Goal: Task Accomplishment & Management: Manage account settings

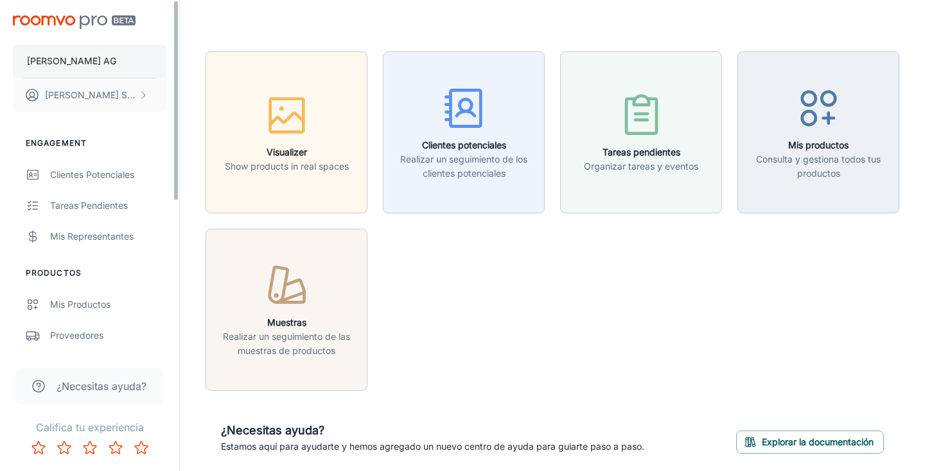
click at [108, 67] on button "[PERSON_NAME] AG" at bounding box center [90, 60] width 154 height 33
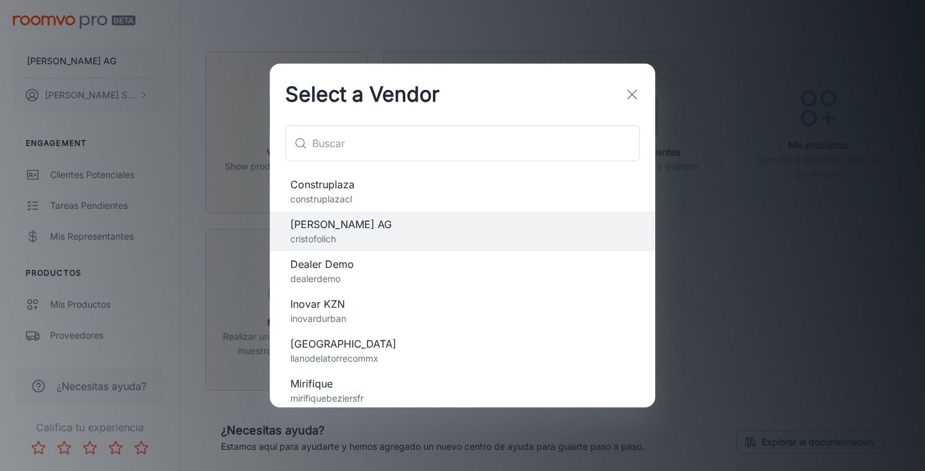
click at [450, 353] on p "llanodelatorrecommx" at bounding box center [462, 358] width 344 height 14
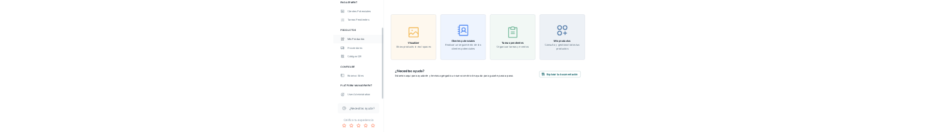
scroll to position [134, 0]
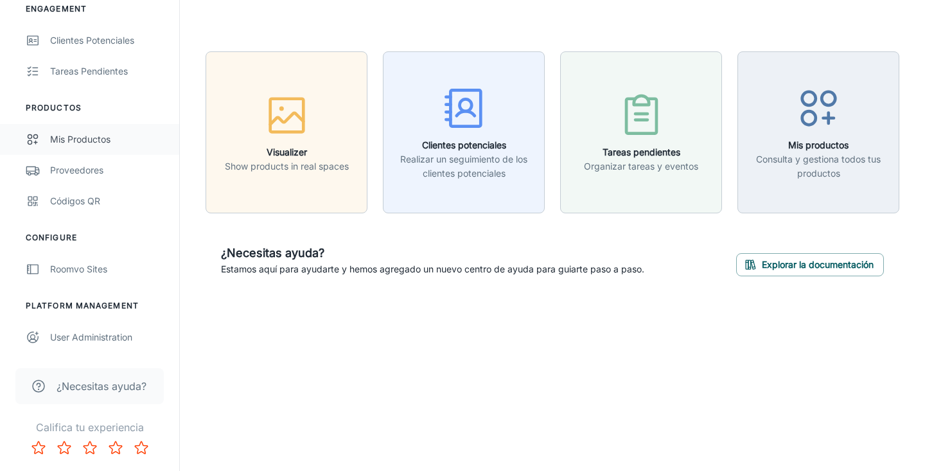
click at [93, 139] on div "Mis productos" at bounding box center [108, 139] width 116 height 14
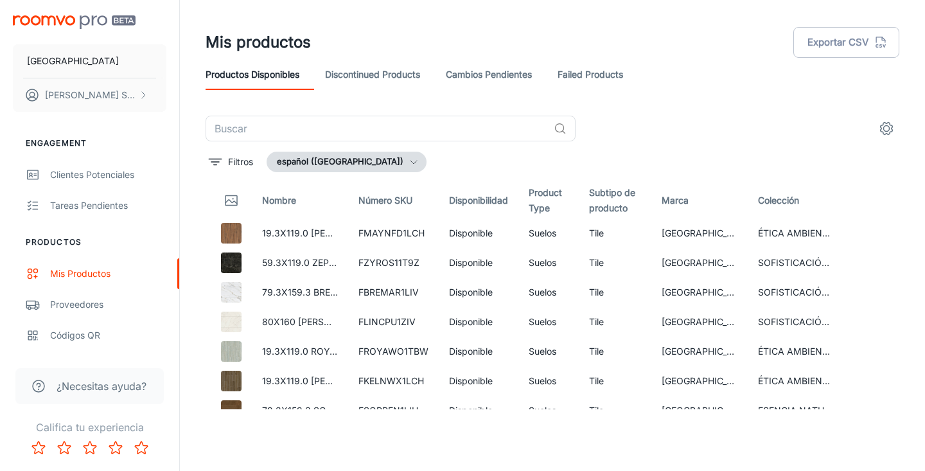
click at [626, 19] on header "Mis productos Exportar CSV Productos disponibles Discontinued Products Cambios …" at bounding box center [552, 58] width 725 height 116
click at [636, 19] on header "Mis productos Exportar CSV Productos disponibles Discontinued Products Cambios …" at bounding box center [552, 58] width 725 height 116
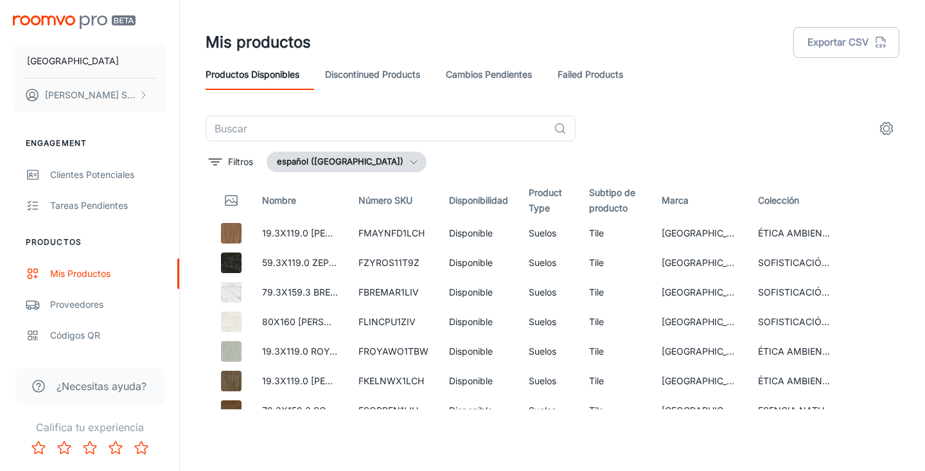
click at [636, 19] on header "Mis productos Exportar CSV Productos disponibles Discontinued Products Cambios …" at bounding box center [552, 58] width 725 height 116
click at [604, 19] on header "Mis productos Exportar CSV Productos disponibles Discontinued Products Cambios …" at bounding box center [552, 58] width 725 height 116
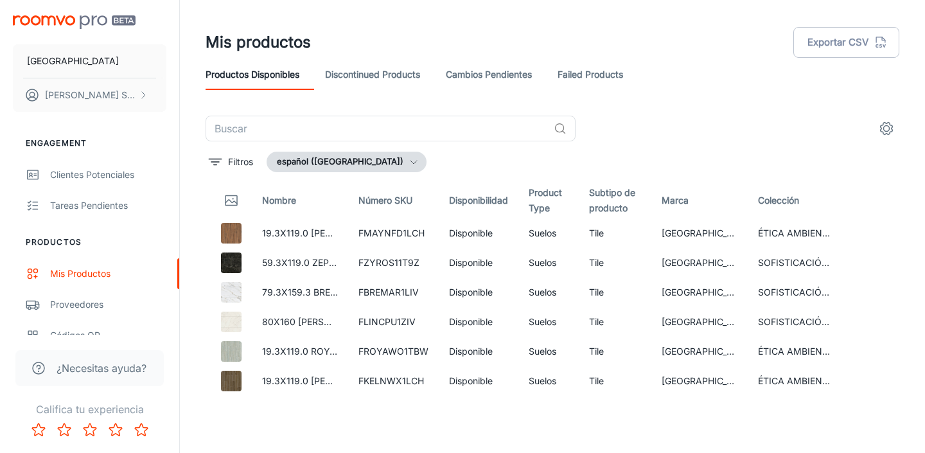
click at [678, 128] on div "​" at bounding box center [553, 129] width 694 height 26
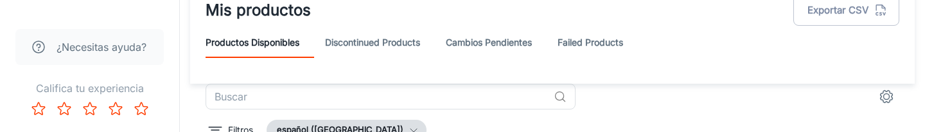
scroll to position [30, 0]
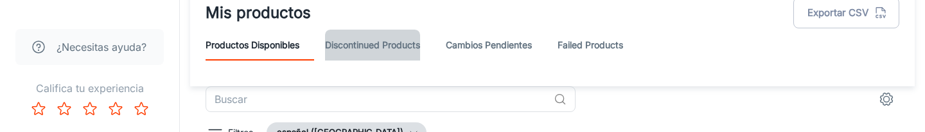
click at [391, 37] on link "Discontinued Products" at bounding box center [372, 45] width 95 height 31
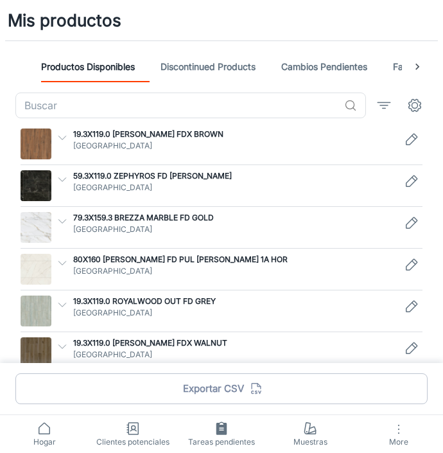
click at [176, 133] on p "19.3X119.0 [PERSON_NAME] FDX BROWN" at bounding box center [234, 134] width 323 height 12
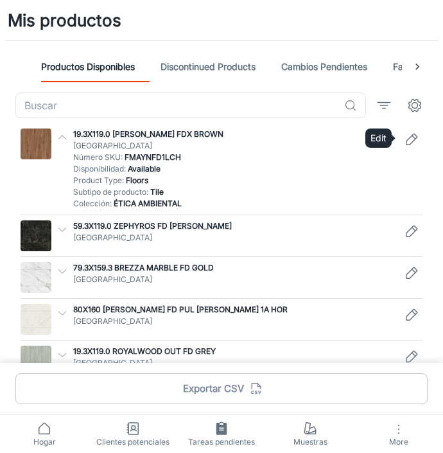
click at [413, 139] on icon "Edit" at bounding box center [411, 139] width 15 height 15
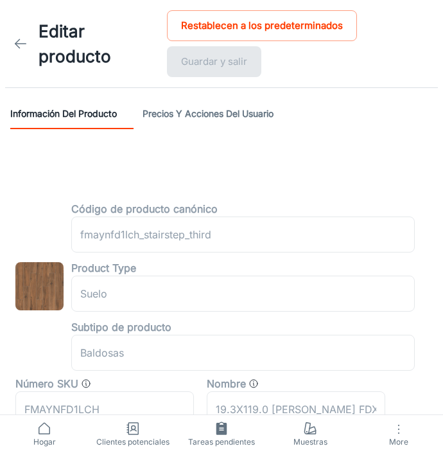
type input "piso"
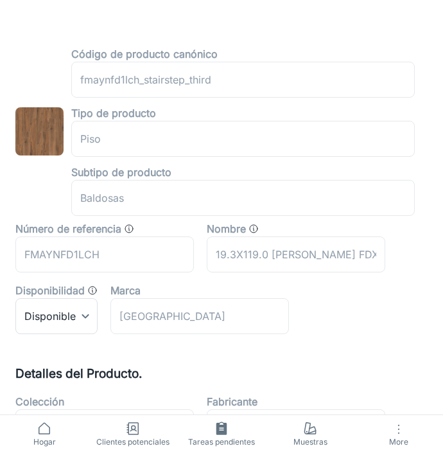
scroll to position [184, 0]
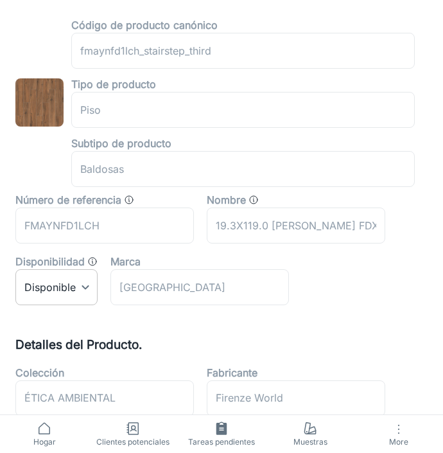
click at [94, 269] on body "Editar producto Restablecen a los predeterminados Guardar y salir Información d…" at bounding box center [221, 42] width 443 height 453
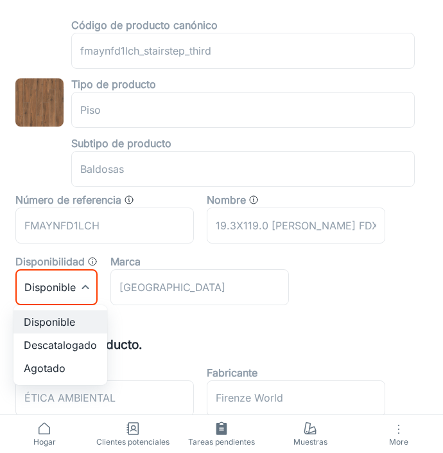
click at [209, 235] on div at bounding box center [221, 226] width 443 height 453
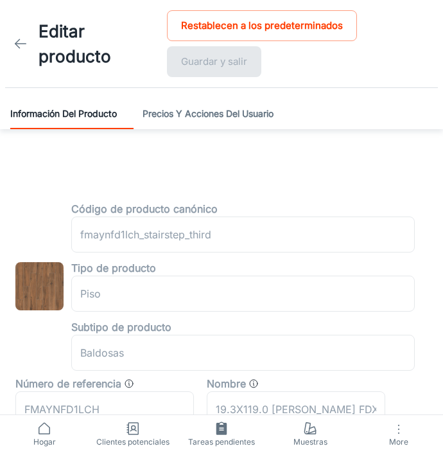
scroll to position [0, 0]
click at [18, 44] on icon at bounding box center [20, 43] width 15 height 15
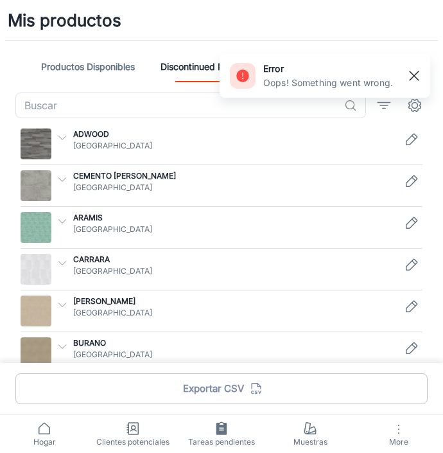
click at [412, 76] on rect "button" at bounding box center [414, 75] width 15 height 15
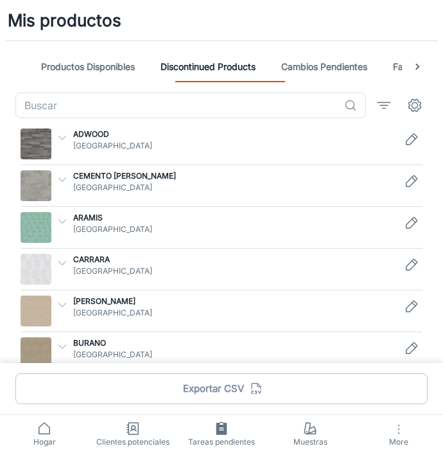
click at [82, 133] on p "ADWOOD" at bounding box center [234, 134] width 323 height 12
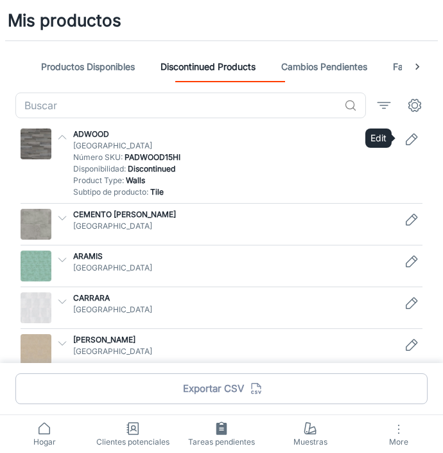
click at [413, 136] on icon "Edit" at bounding box center [411, 139] width 15 height 15
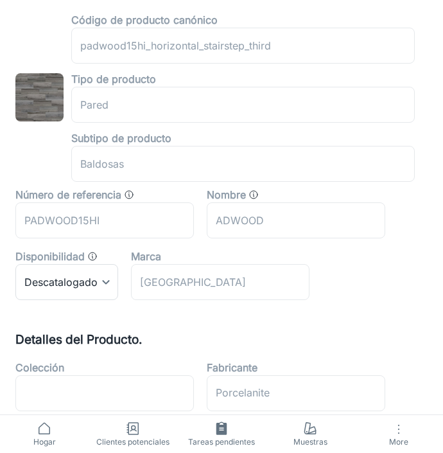
scroll to position [197, 0]
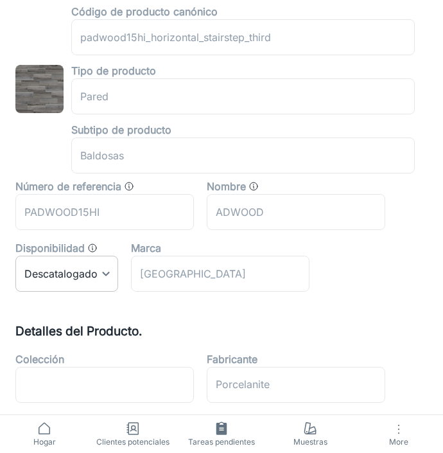
click at [104, 256] on body "Editar producto Restablecen a los predeterminados Guardar y salir Información d…" at bounding box center [221, 29] width 443 height 453
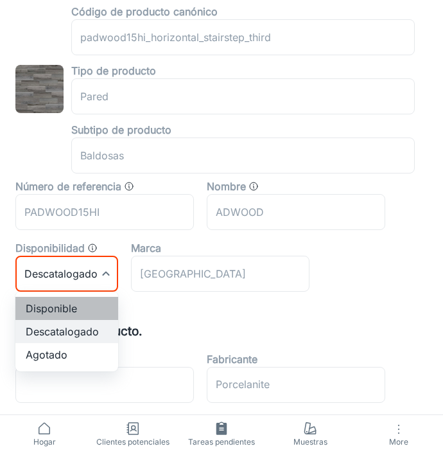
click at [58, 305] on li "Disponible" at bounding box center [66, 308] width 103 height 23
type input "0"
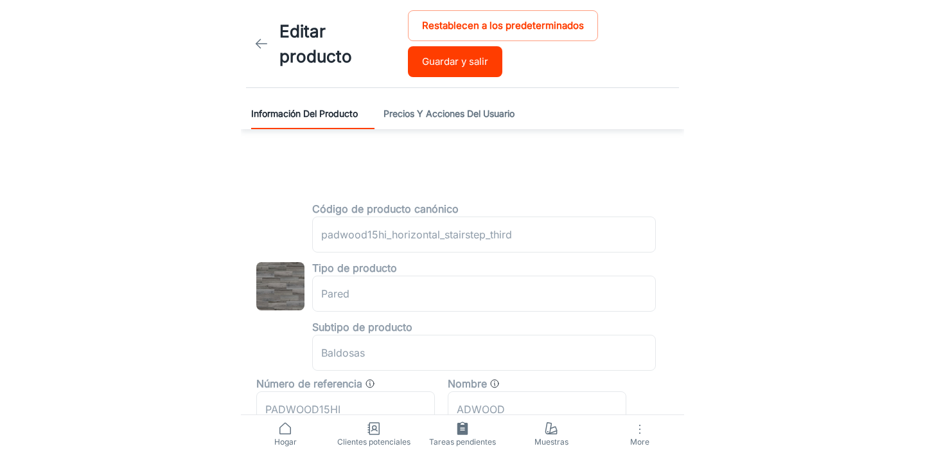
scroll to position [0, 0]
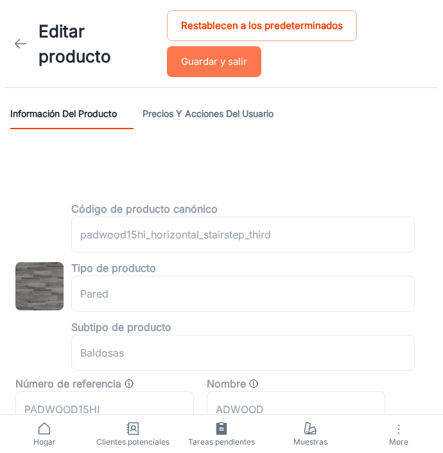
click at [218, 59] on button "Guardar y salir" at bounding box center [214, 61] width 94 height 31
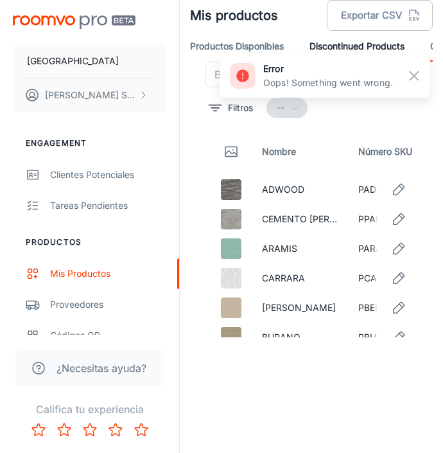
click at [421, 19] on header "Mis productos Exportar CSV Productos disponibles Discontinued Products Cambios …" at bounding box center [311, 31] width 243 height 62
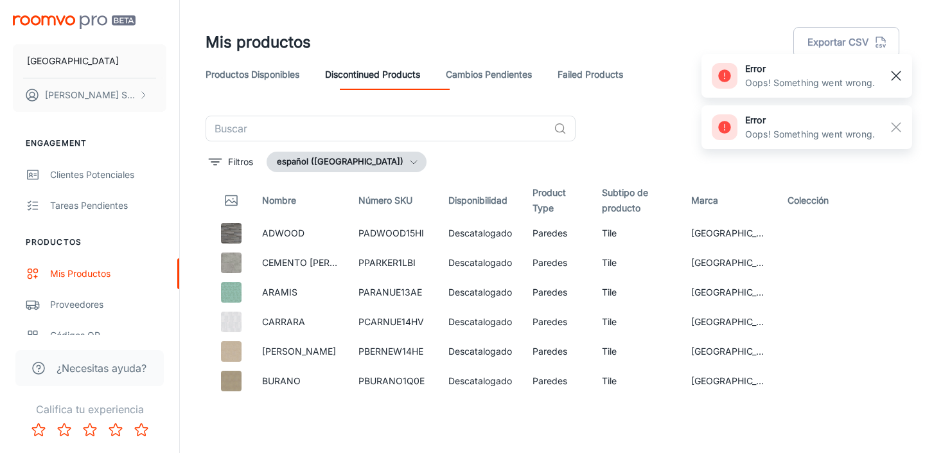
click at [898, 67] on button "button" at bounding box center [896, 76] width 22 height 22
